Goal: Task Accomplishment & Management: Manage account settings

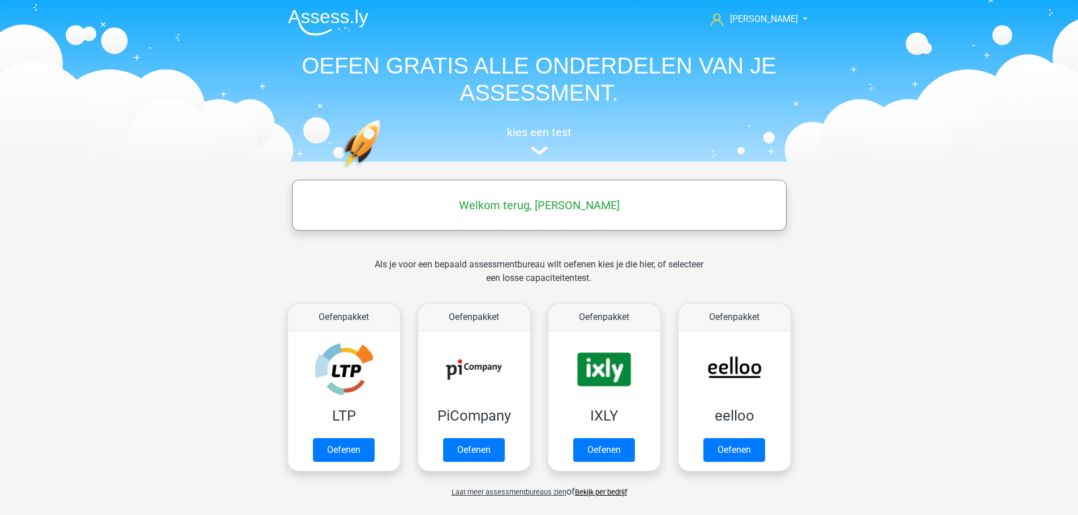
click at [535, 204] on h5 "Welkom terug, [PERSON_NAME]" at bounding box center [539, 206] width 483 height 14
click at [775, 19] on span "[PERSON_NAME]" at bounding box center [764, 19] width 68 height 11
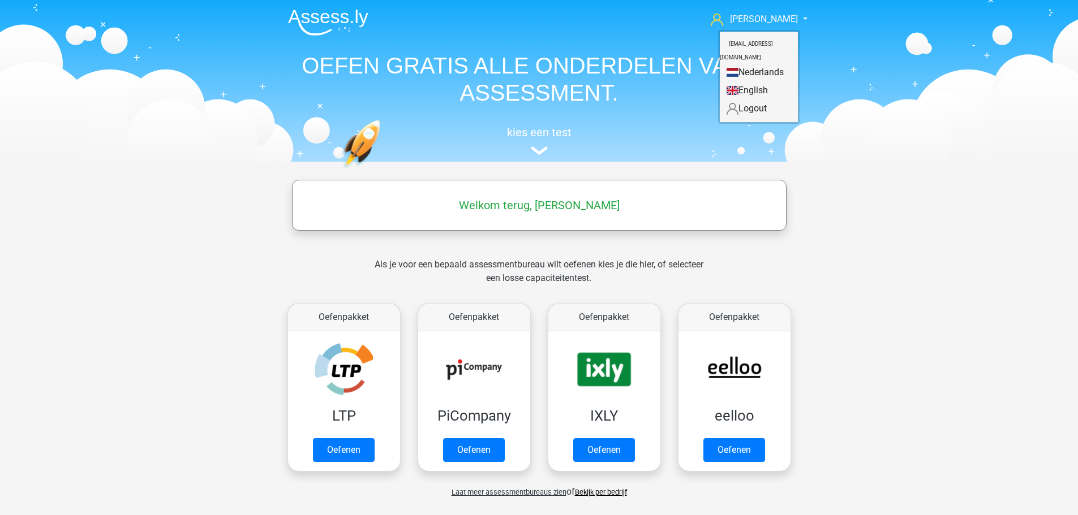
click at [744, 100] on link "Logout" at bounding box center [758, 109] width 78 height 18
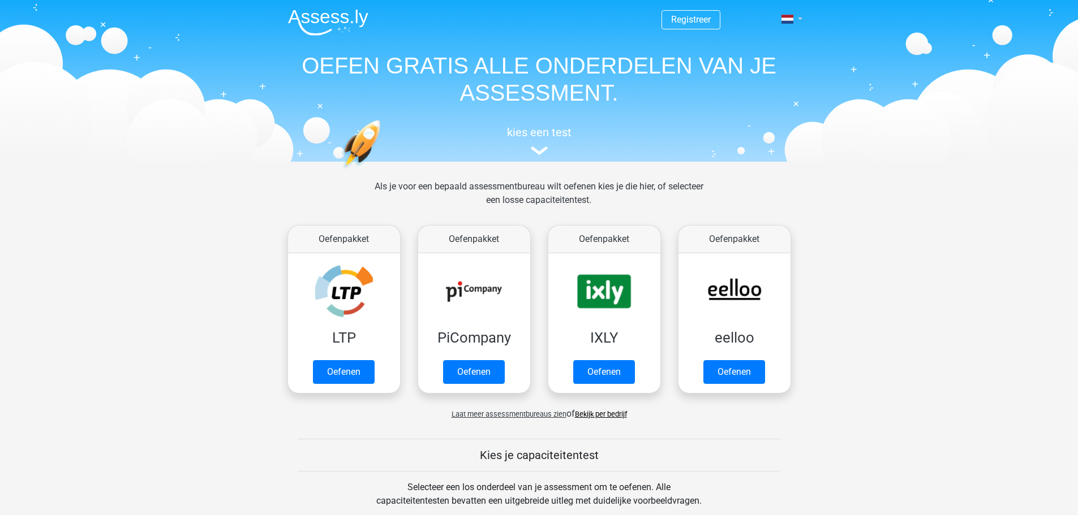
click at [798, 23] on link at bounding box center [788, 19] width 23 height 14
click at [764, 84] on link "Login" at bounding box center [758, 81] width 78 height 18
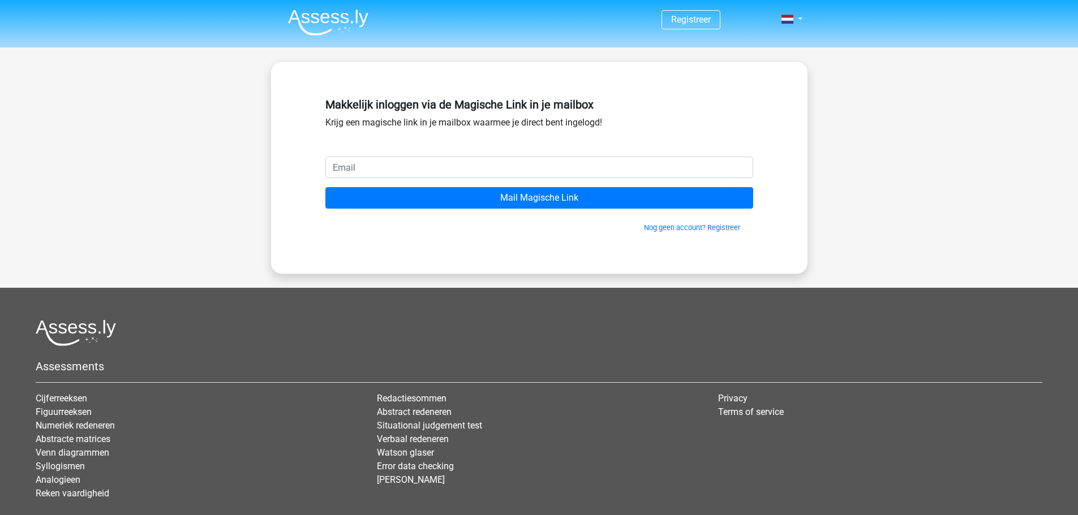
click at [553, 164] on input "email" at bounding box center [539, 167] width 428 height 21
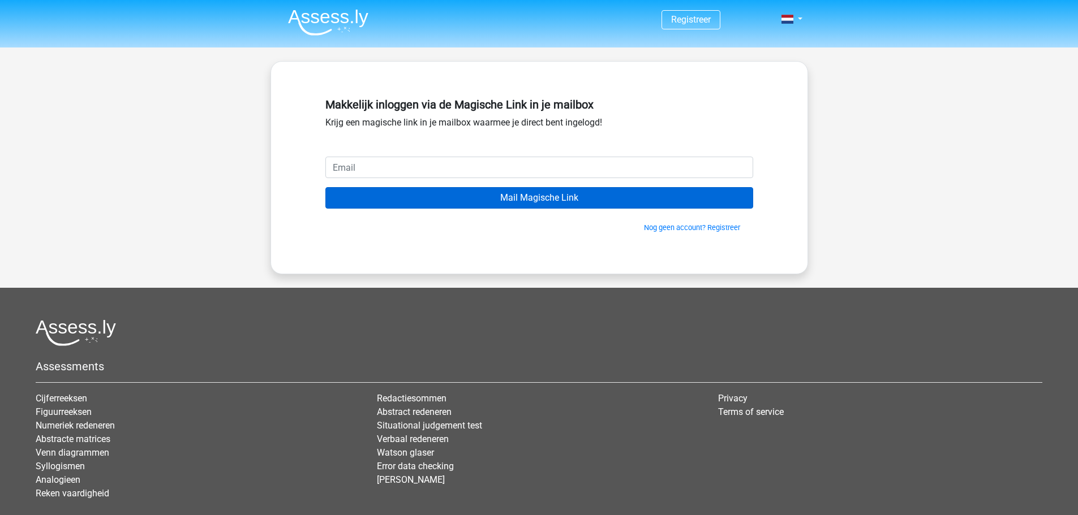
type input "[EMAIL_ADDRESS][DOMAIN_NAME]"
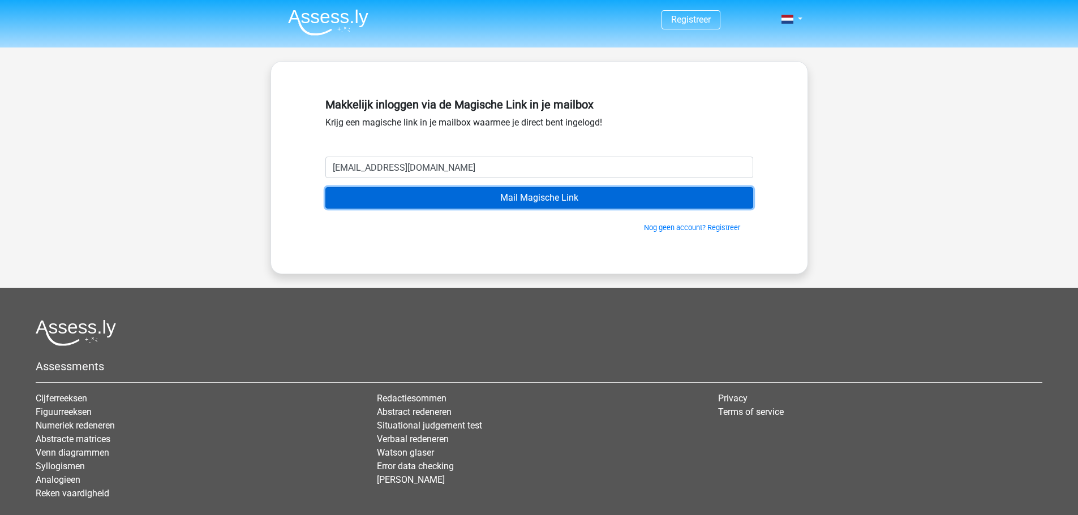
click at [465, 207] on input "Mail Magische Link" at bounding box center [539, 197] width 428 height 21
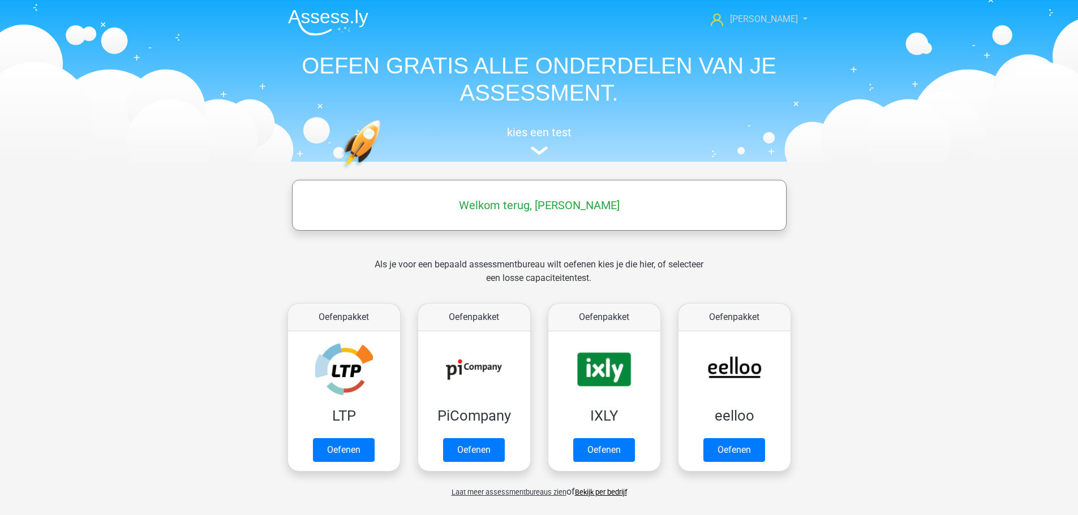
click at [723, 21] on icon at bounding box center [716, 20] width 12 height 12
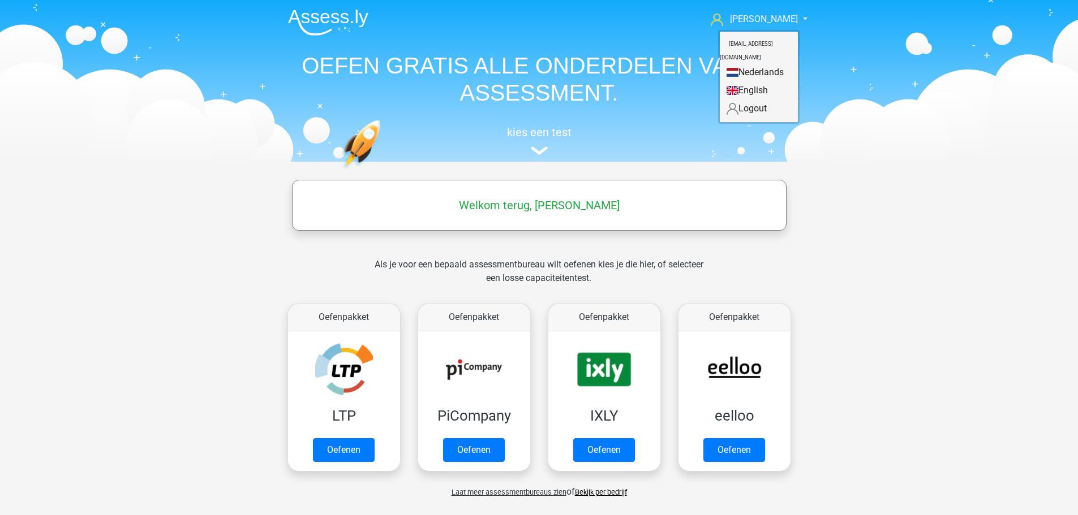
click at [739, 63] on link "Nederlands" at bounding box center [758, 72] width 78 height 18
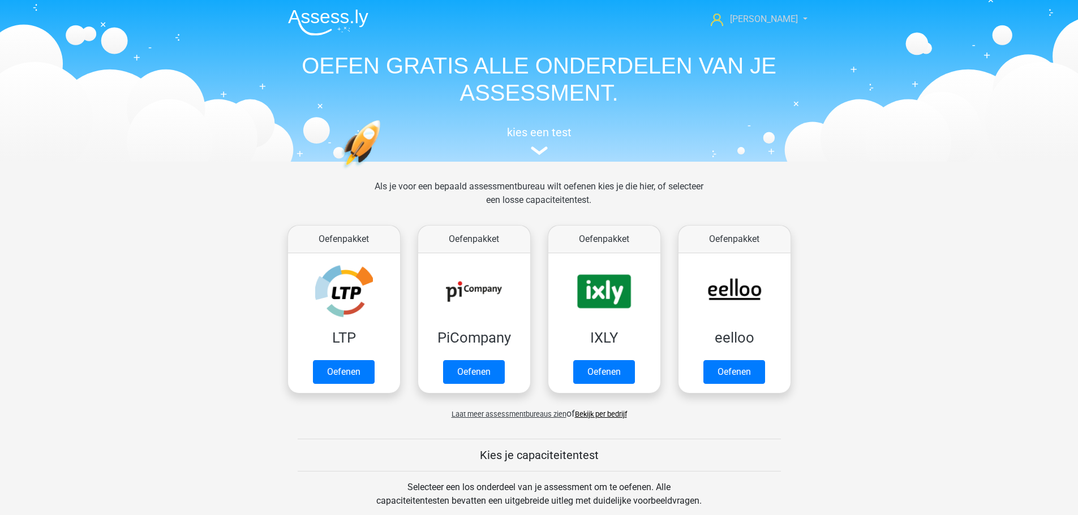
click at [781, 16] on span "[PERSON_NAME]" at bounding box center [764, 19] width 68 height 11
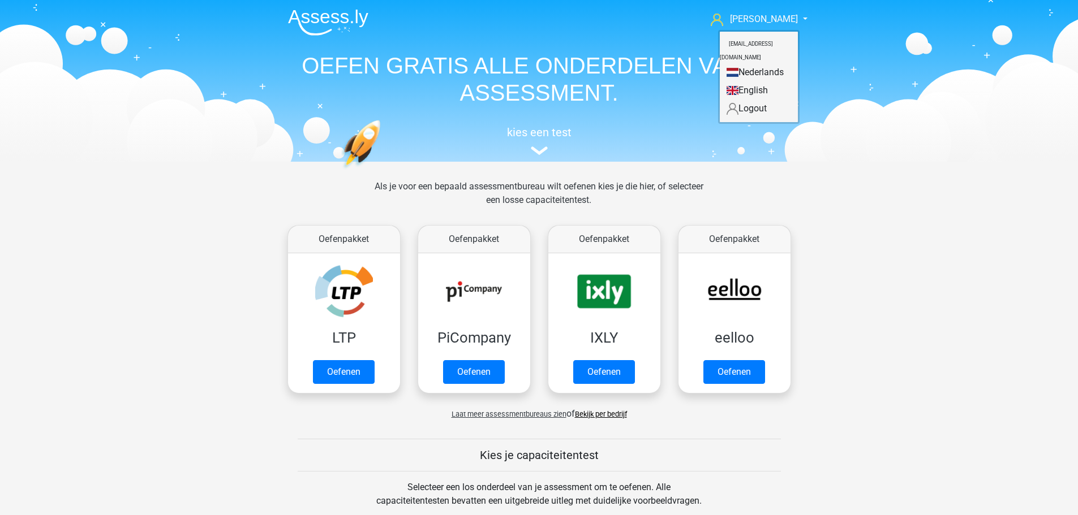
click at [768, 45] on small "[EMAIL_ADDRESS][DOMAIN_NAME]" at bounding box center [745, 51] width 53 height 38
